Goal: Navigation & Orientation: Find specific page/section

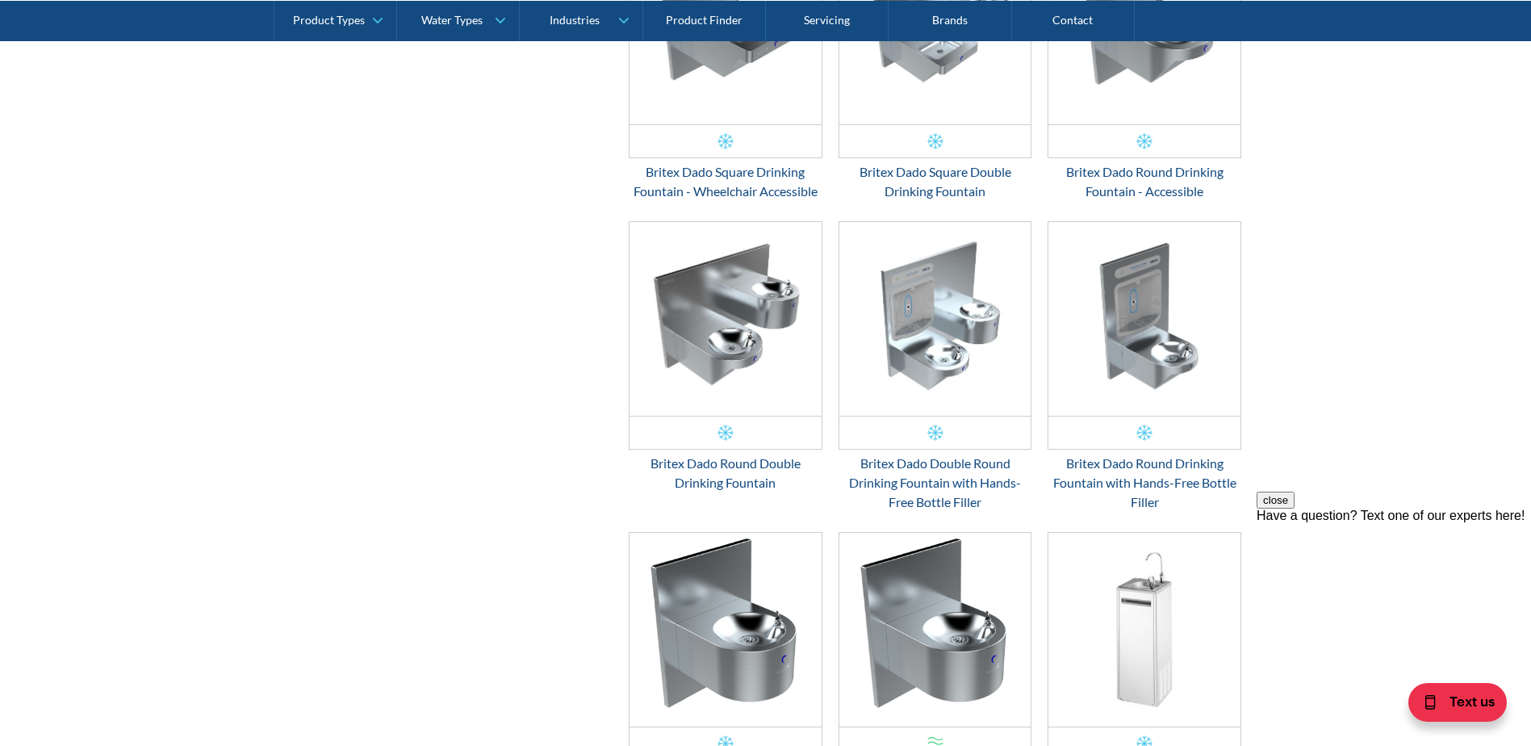
scroll to position [2293, 0]
click at [974, 377] on img "Email Form 3" at bounding box center [935, 318] width 192 height 194
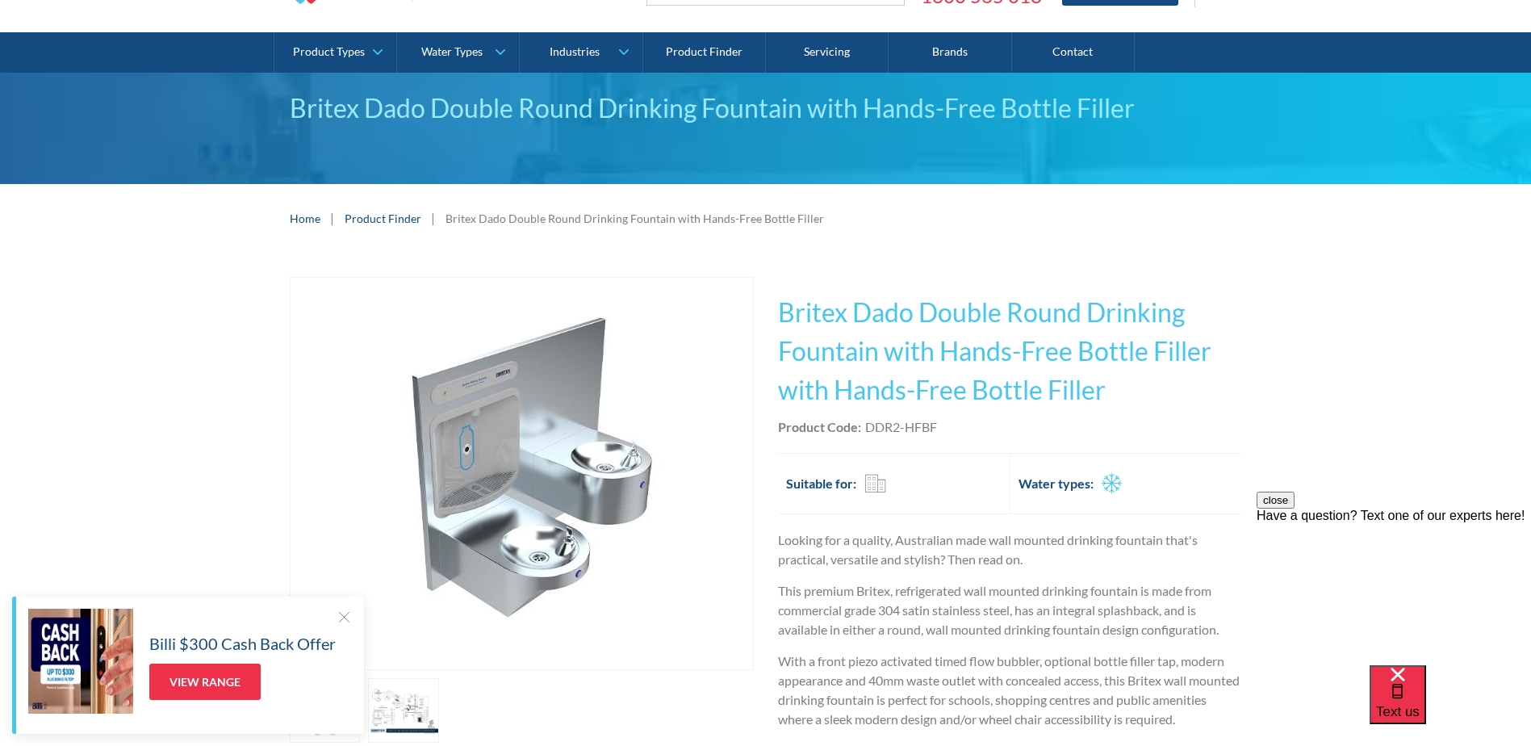
scroll to position [81, 0]
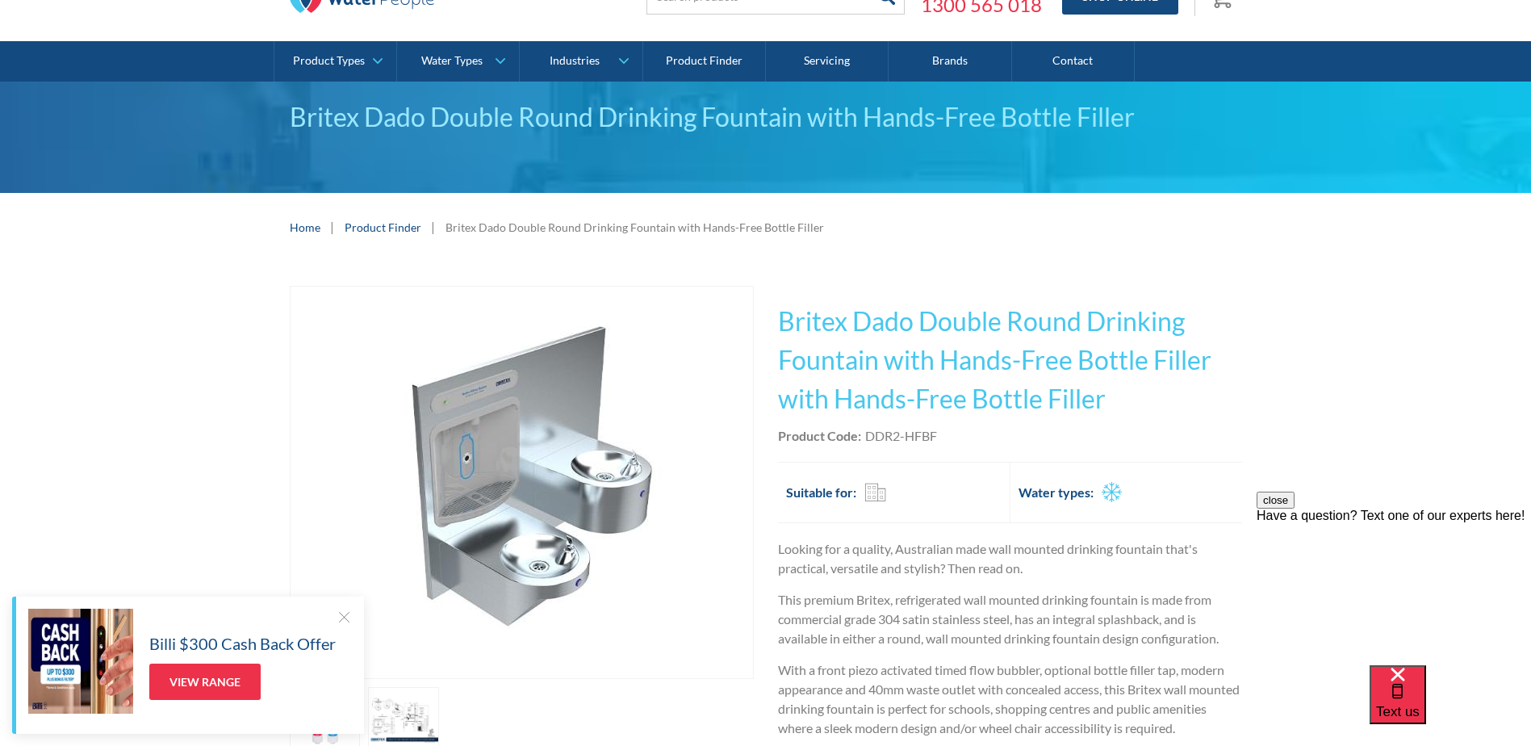
click at [344, 625] on div "Billi $300 Cash Back Offer View Range" at bounding box center [190, 660] width 324 height 105
click at [340, 615] on div at bounding box center [344, 616] width 16 height 16
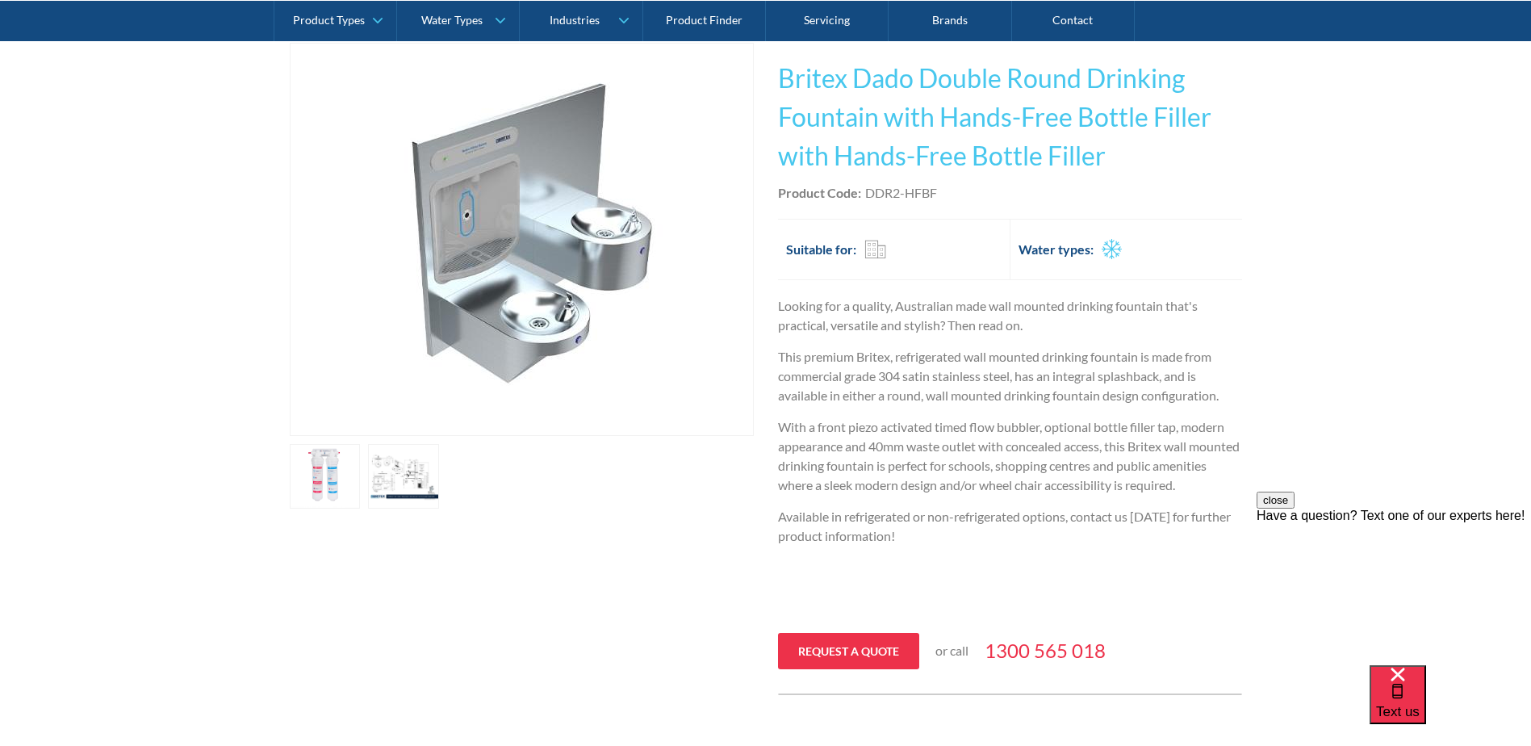
scroll to position [161, 0]
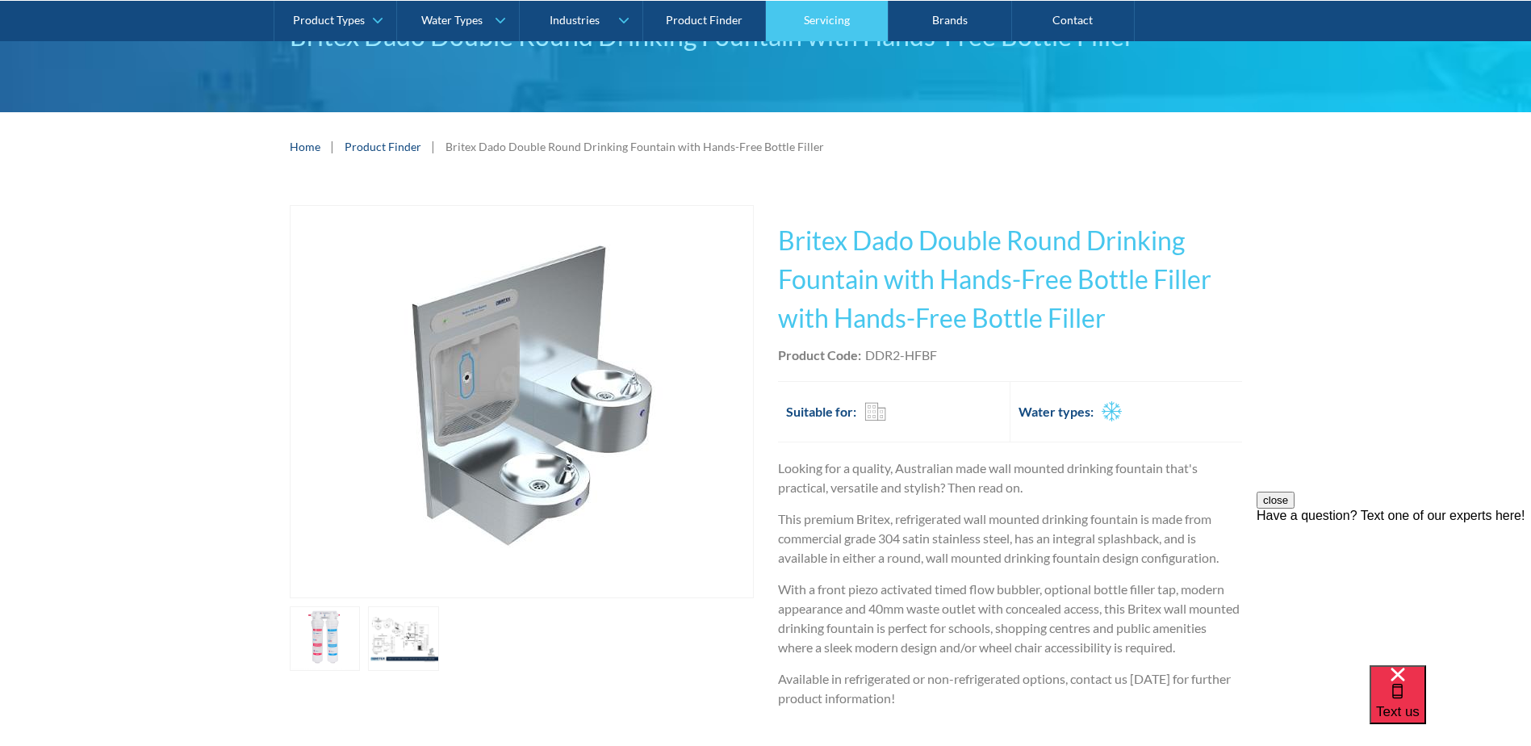
click at [847, 22] on link "Servicing" at bounding box center [827, 20] width 123 height 40
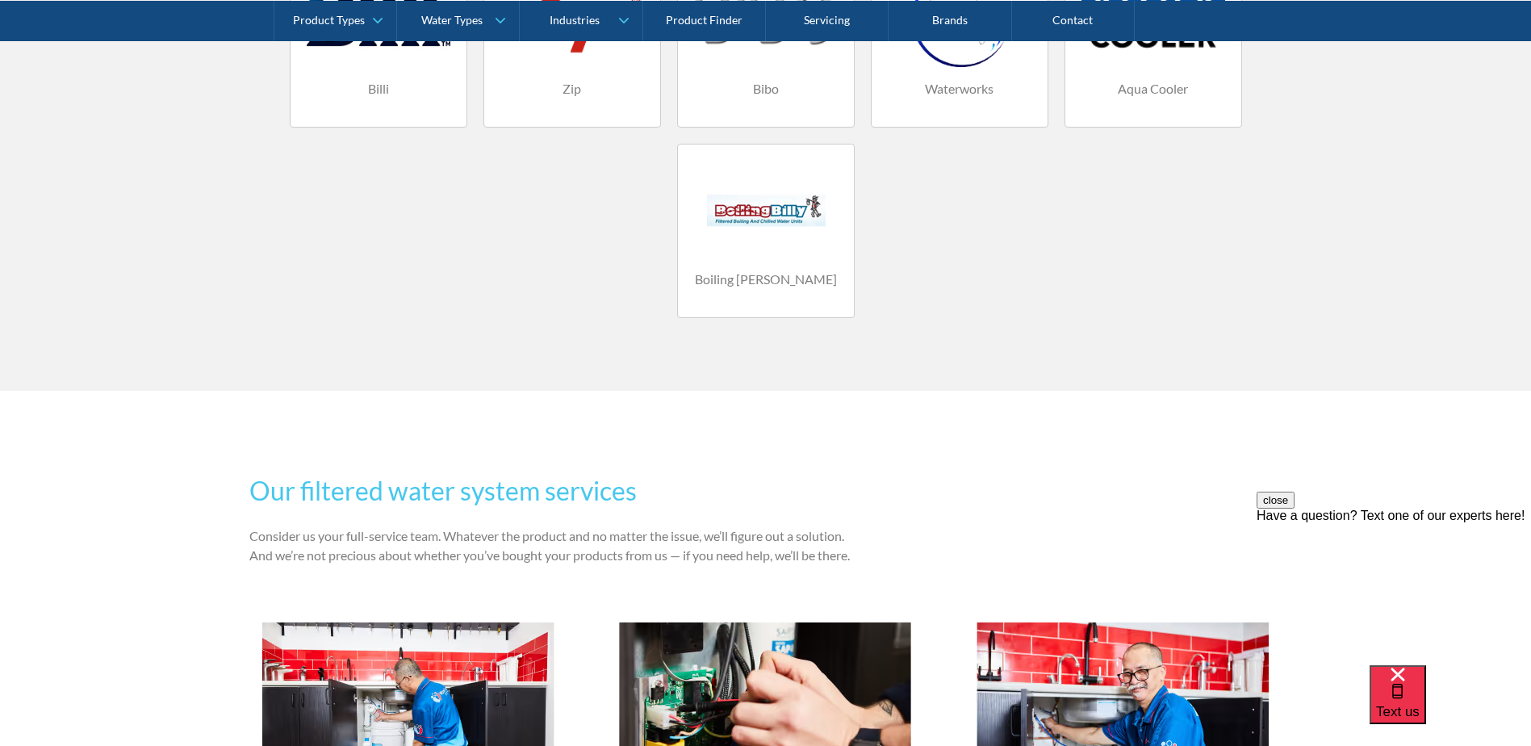
scroll to position [888, 0]
